Goal: Transaction & Acquisition: Purchase product/service

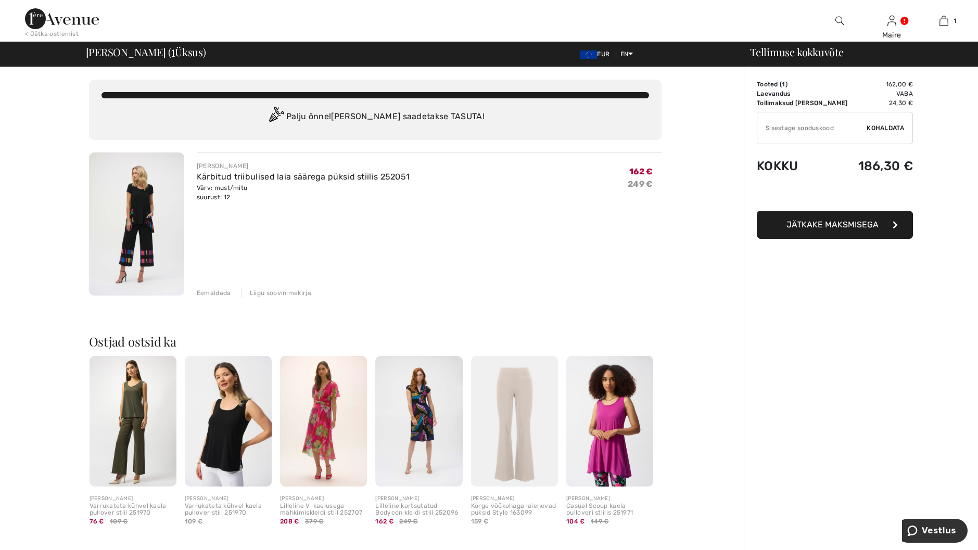
click at [764, 127] on input "TEXT" at bounding box center [811, 127] width 109 height 31
type input "EXTRA15"
click at [873, 129] on span "Kohaldata" at bounding box center [884, 127] width 37 height 9
click at [886, 127] on span "Remove" at bounding box center [891, 127] width 26 height 9
click at [206, 291] on div "Eemaldada" at bounding box center [214, 292] width 34 height 9
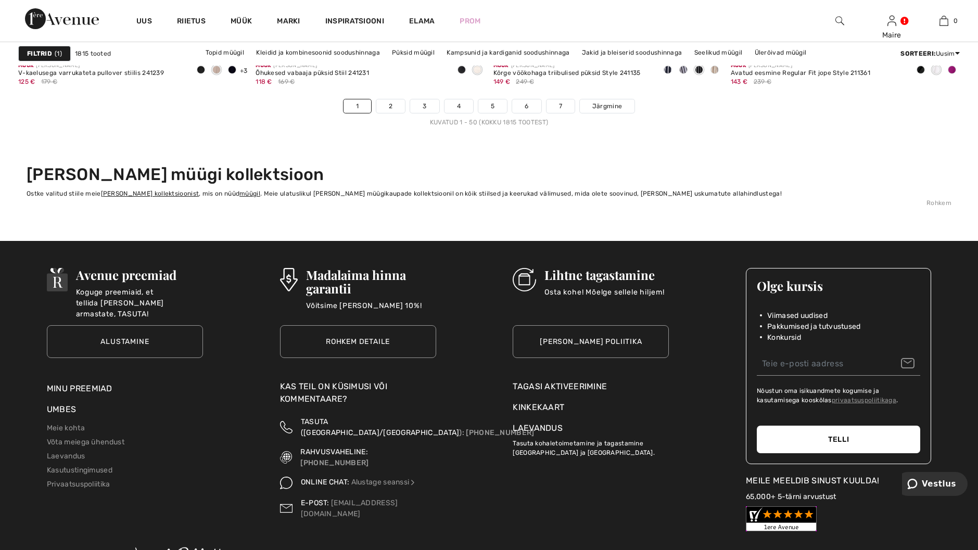
scroll to position [6088, 0]
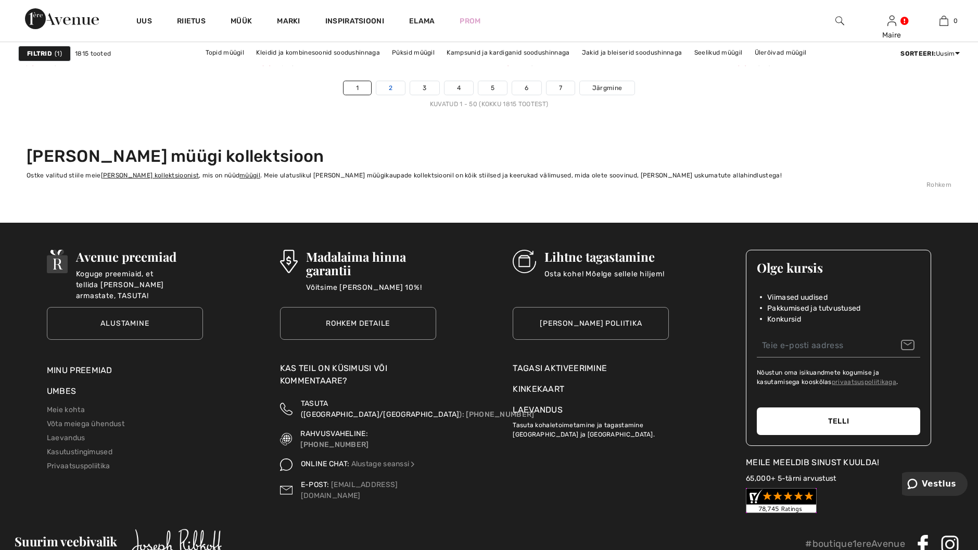
click at [392, 88] on link "2" at bounding box center [390, 88] width 29 height 14
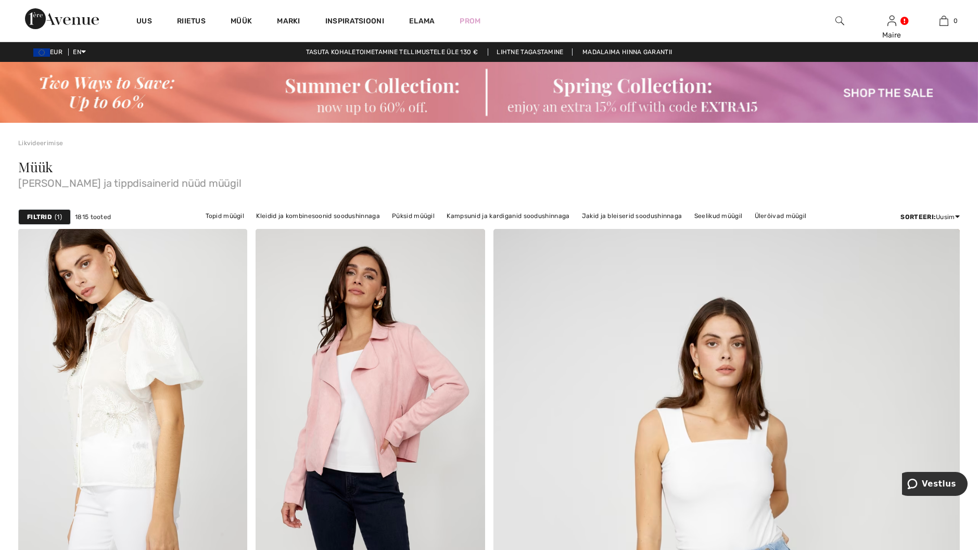
click at [839, 20] on img at bounding box center [839, 21] width 9 height 12
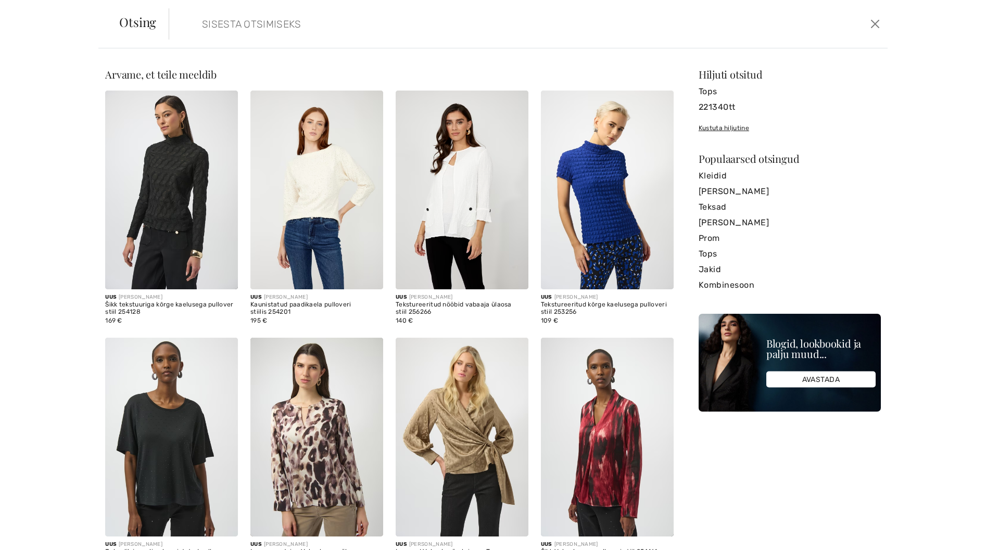
paste input "252187"
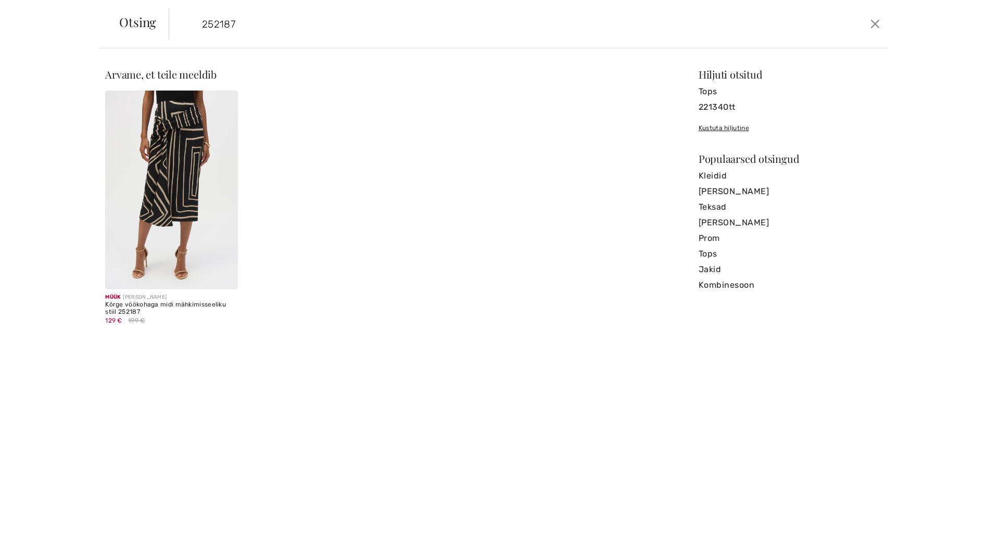
type input "252187"
click at [164, 169] on img at bounding box center [171, 190] width 133 height 199
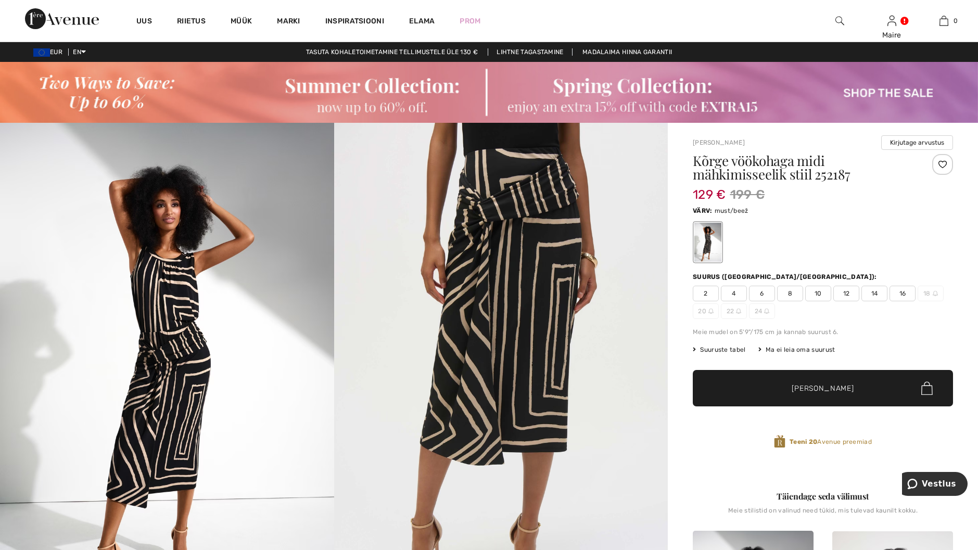
click at [849, 295] on span "12" at bounding box center [846, 294] width 26 height 16
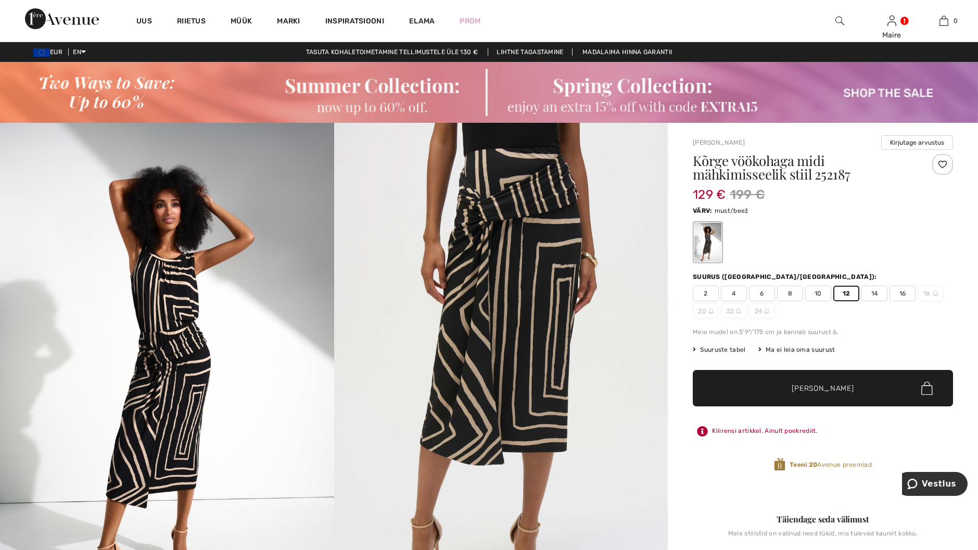
click at [840, 388] on span "Lisa ostukorvi" at bounding box center [822, 388] width 62 height 11
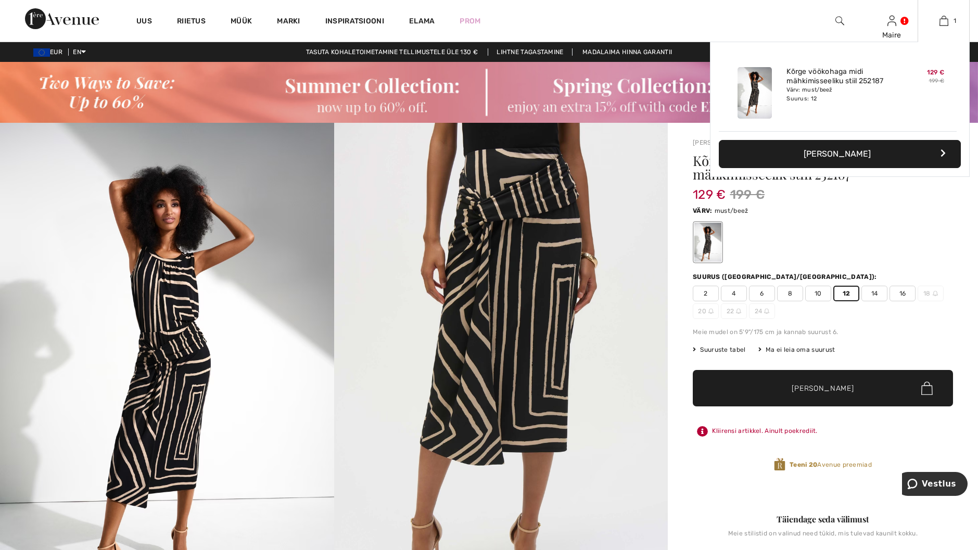
click at [838, 156] on font "[PERSON_NAME]" at bounding box center [836, 154] width 67 height 10
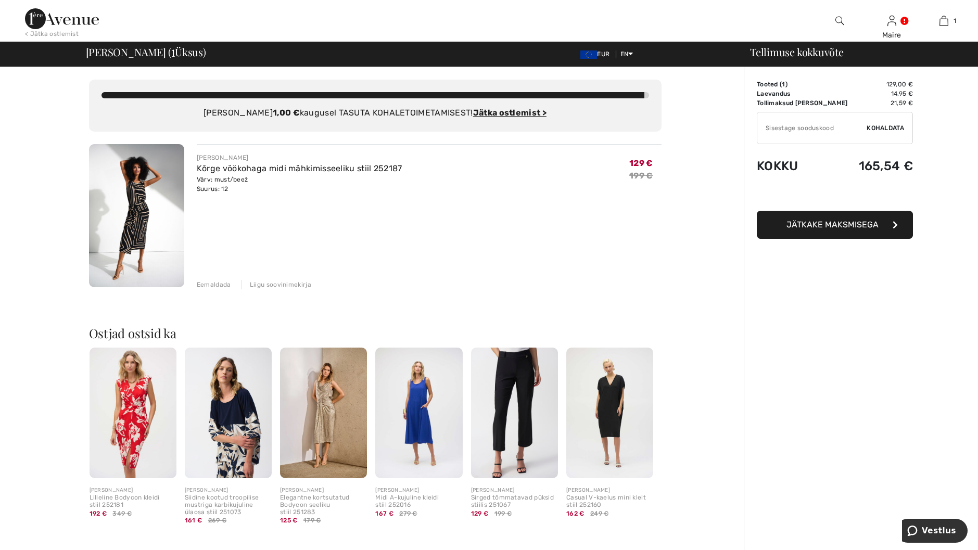
click at [766, 126] on input "TEXT" at bounding box center [811, 127] width 109 height 31
type input "EXTRA15"
click at [872, 129] on span "Kohaldata" at bounding box center [884, 127] width 37 height 9
click at [887, 126] on span "Remove" at bounding box center [891, 127] width 26 height 9
click at [205, 284] on div "Eemaldada" at bounding box center [214, 284] width 34 height 9
